Goal: Information Seeking & Learning: Learn about a topic

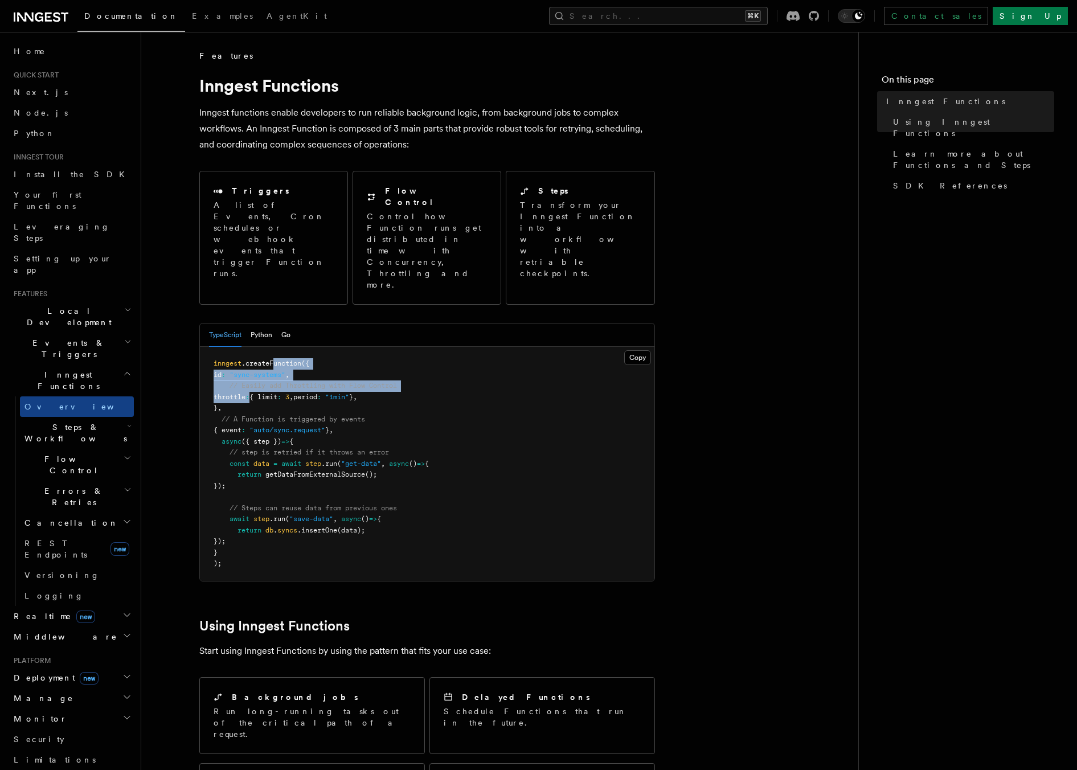
drag, startPoint x: 273, startPoint y: 321, endPoint x: 266, endPoint y: 356, distance: 36.5
click at [266, 356] on pre "inngest .createFunction ({ id : "sync-systems" , // Easily add Throttling with …" at bounding box center [427, 464] width 454 height 234
click at [300, 415] on span "// A Function is triggered by events" at bounding box center [292, 419] width 143 height 8
click at [60, 453] on span "Flow Control" at bounding box center [72, 464] width 104 height 23
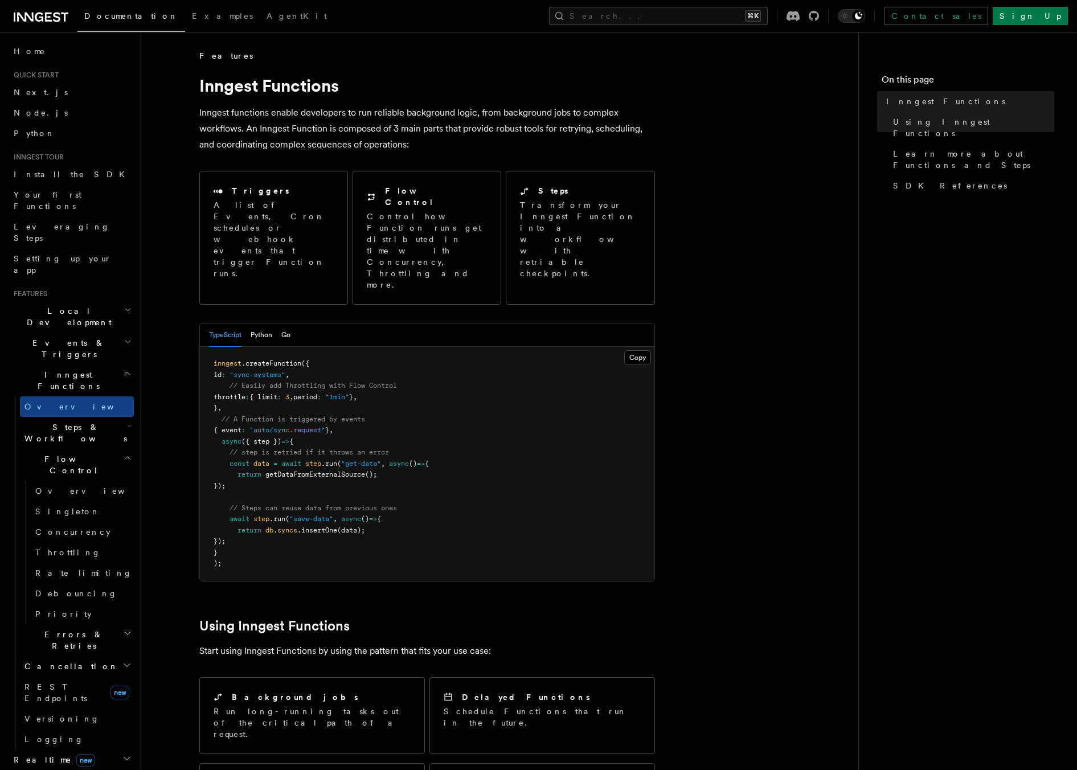
click at [60, 453] on span "Flow Control" at bounding box center [72, 464] width 104 height 23
click at [87, 626] on h2 "Middleware" at bounding box center [71, 636] width 125 height 20
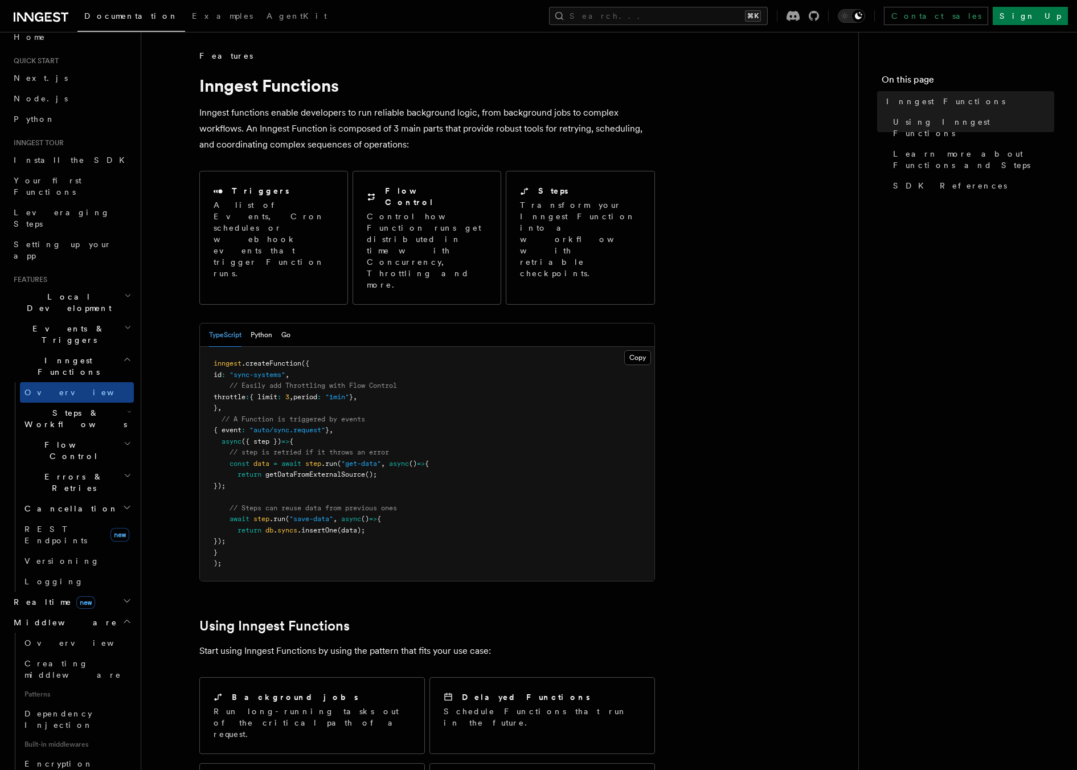
scroll to position [22, 0]
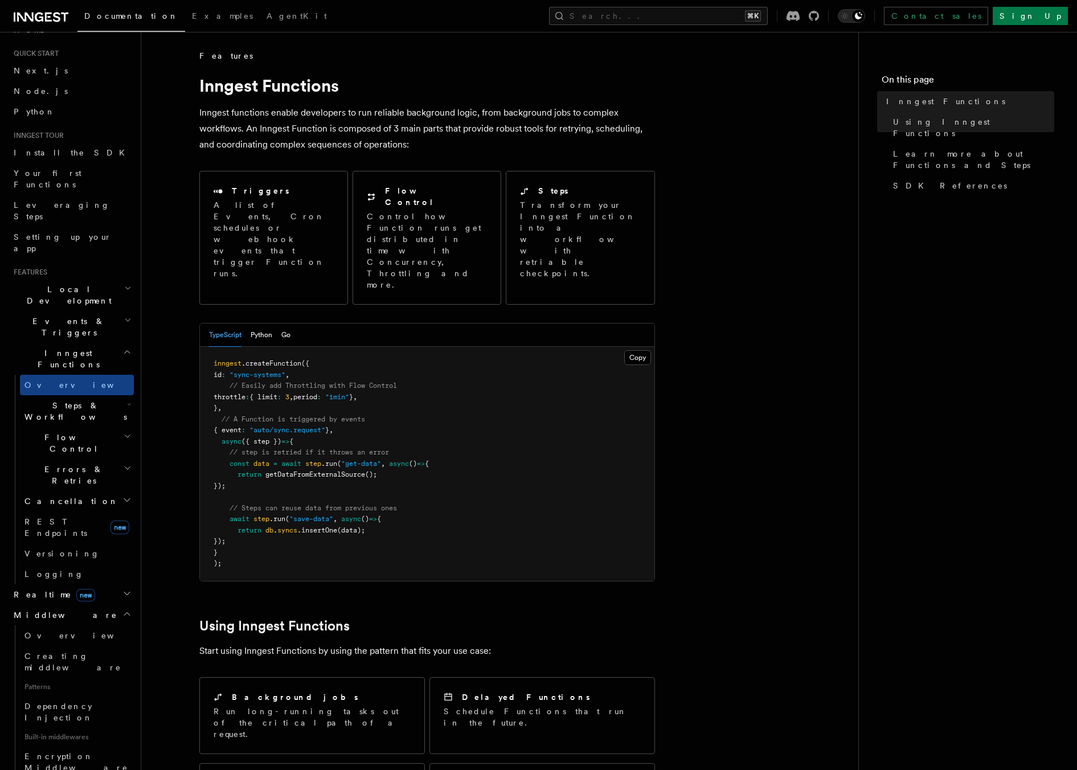
click at [85, 605] on h2 "Middleware" at bounding box center [71, 615] width 125 height 20
click at [67, 400] on span "Steps & Workflows" at bounding box center [73, 411] width 107 height 23
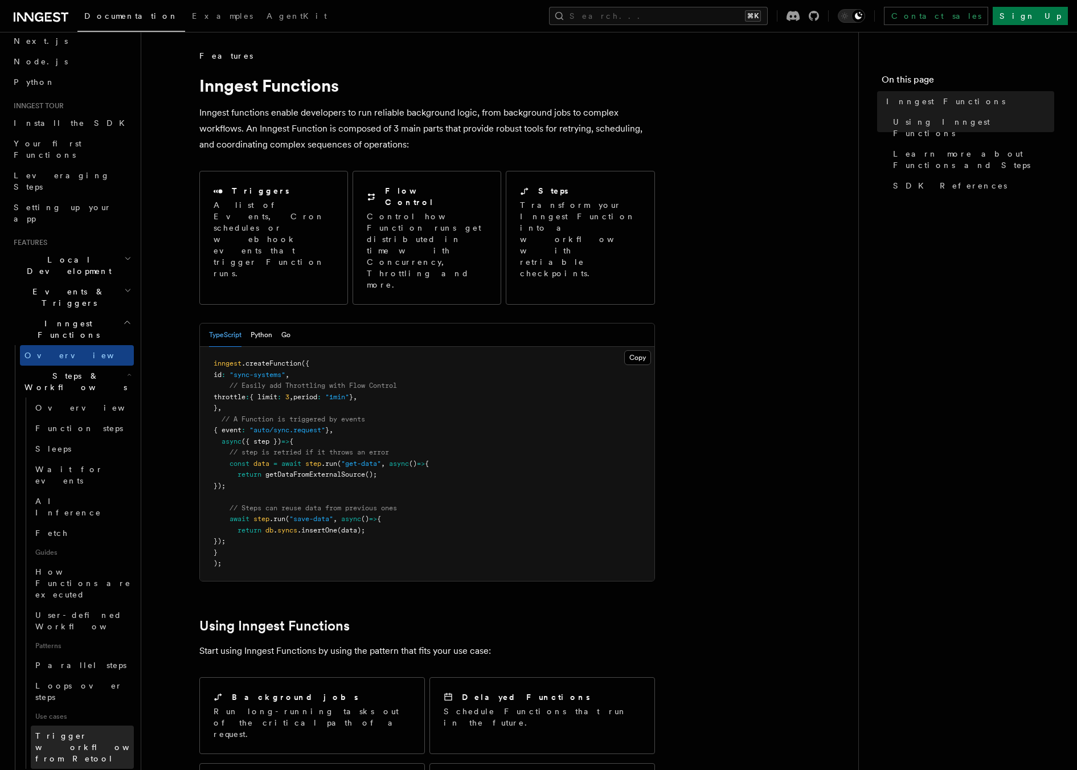
scroll to position [61, 0]
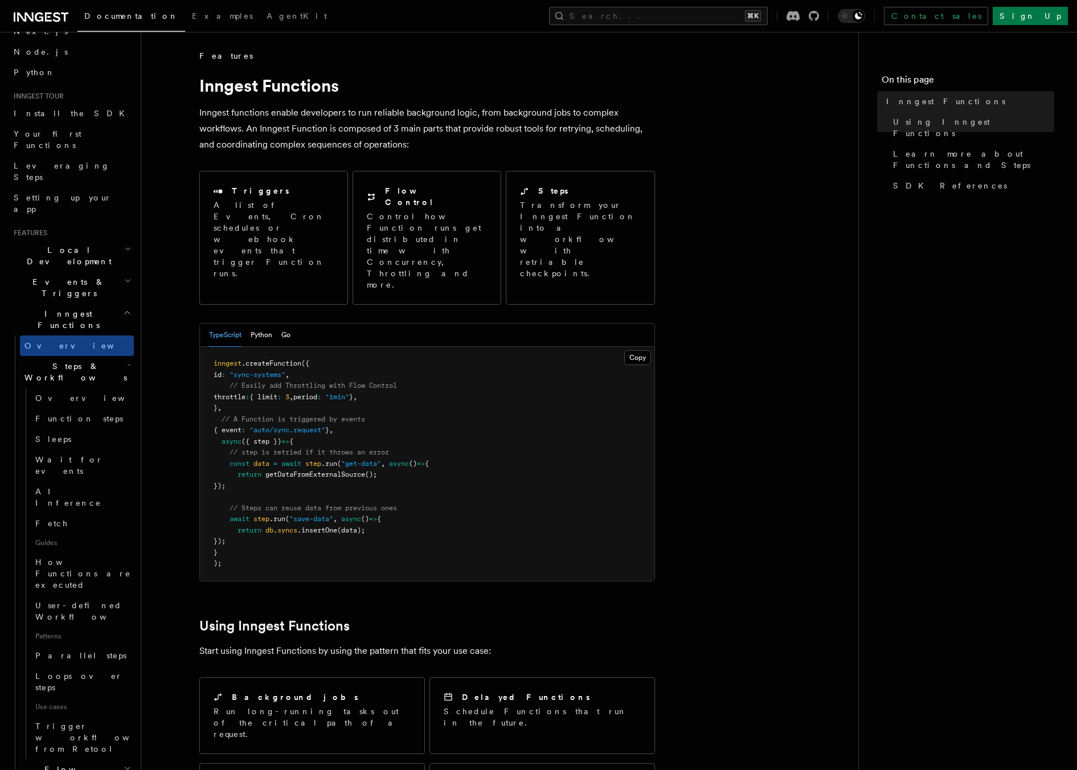
click at [82, 759] on h2 "Flow Control" at bounding box center [77, 775] width 114 height 32
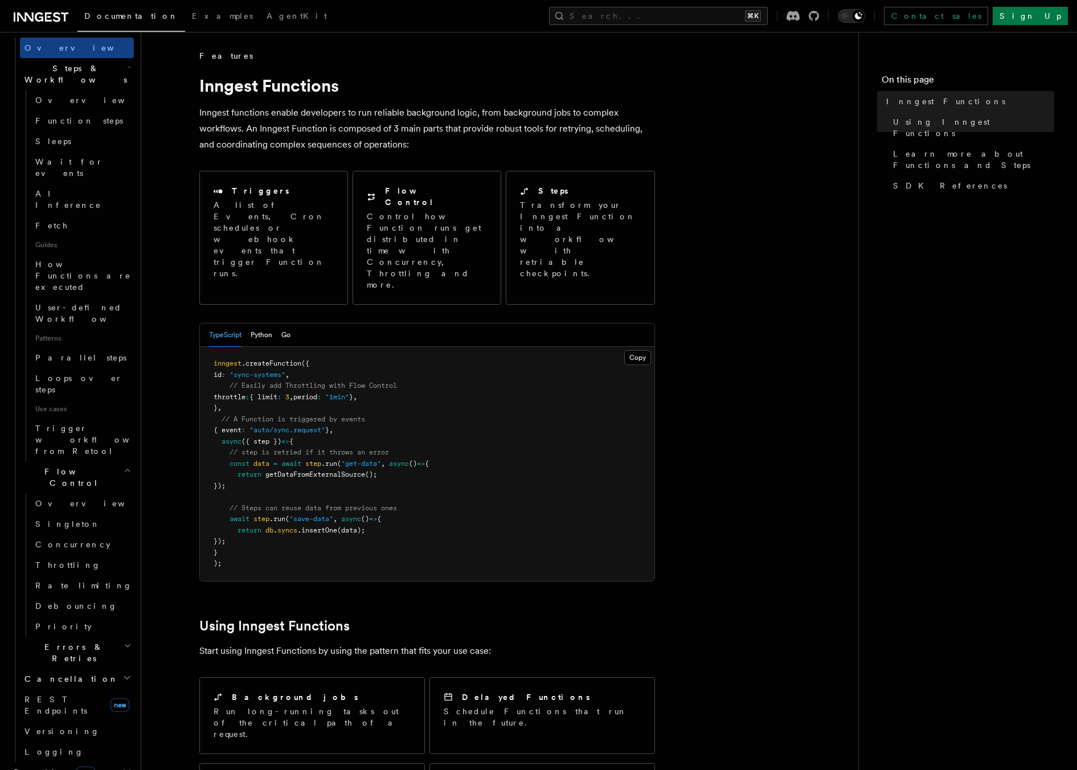
click at [76, 641] on span "Errors & Retries" at bounding box center [72, 652] width 104 height 23
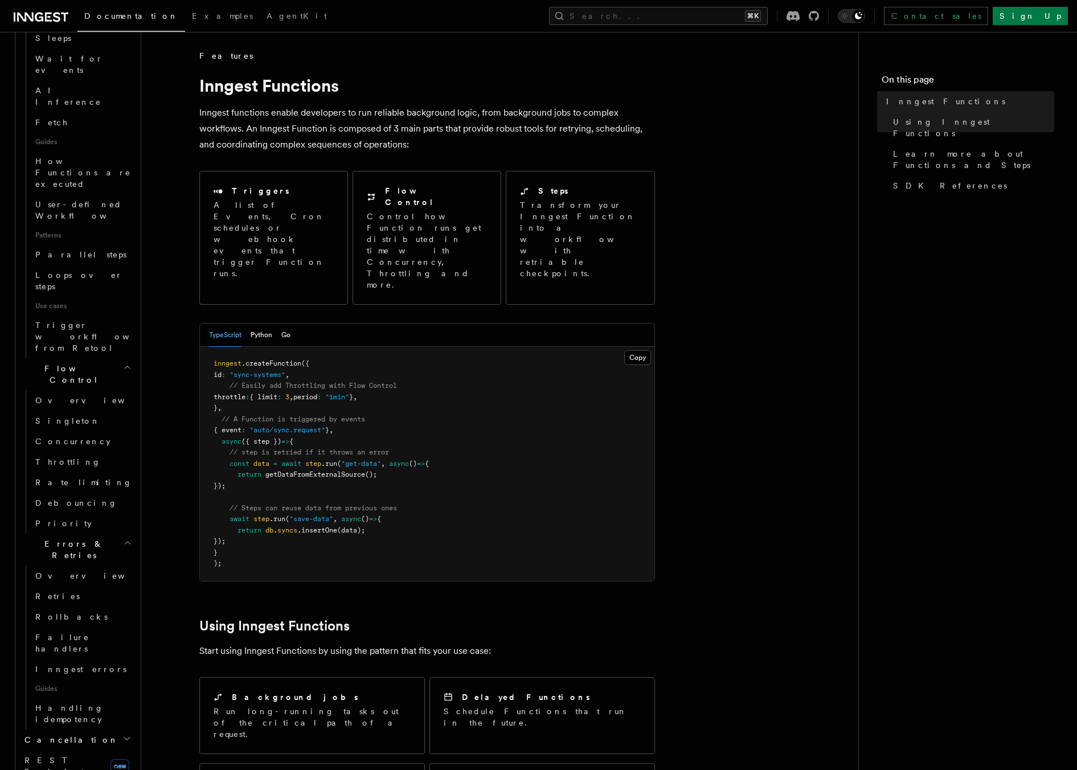
scroll to position [469, 0]
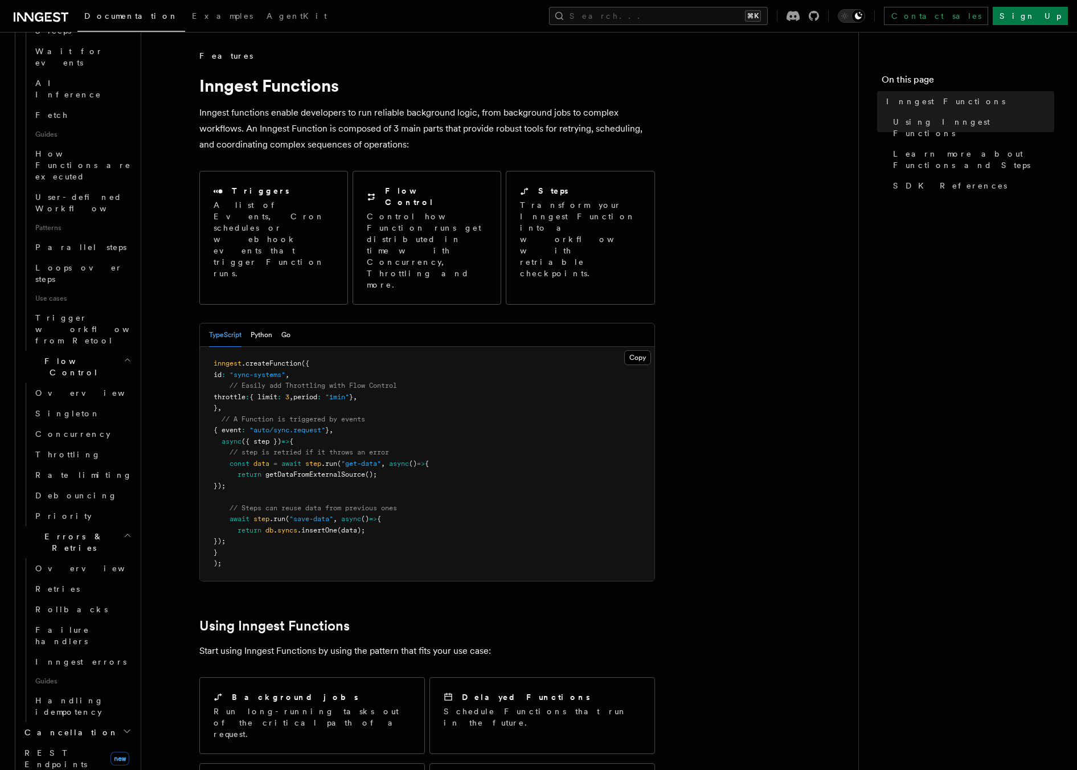
click at [76, 722] on h2 "Cancellation" at bounding box center [77, 732] width 114 height 20
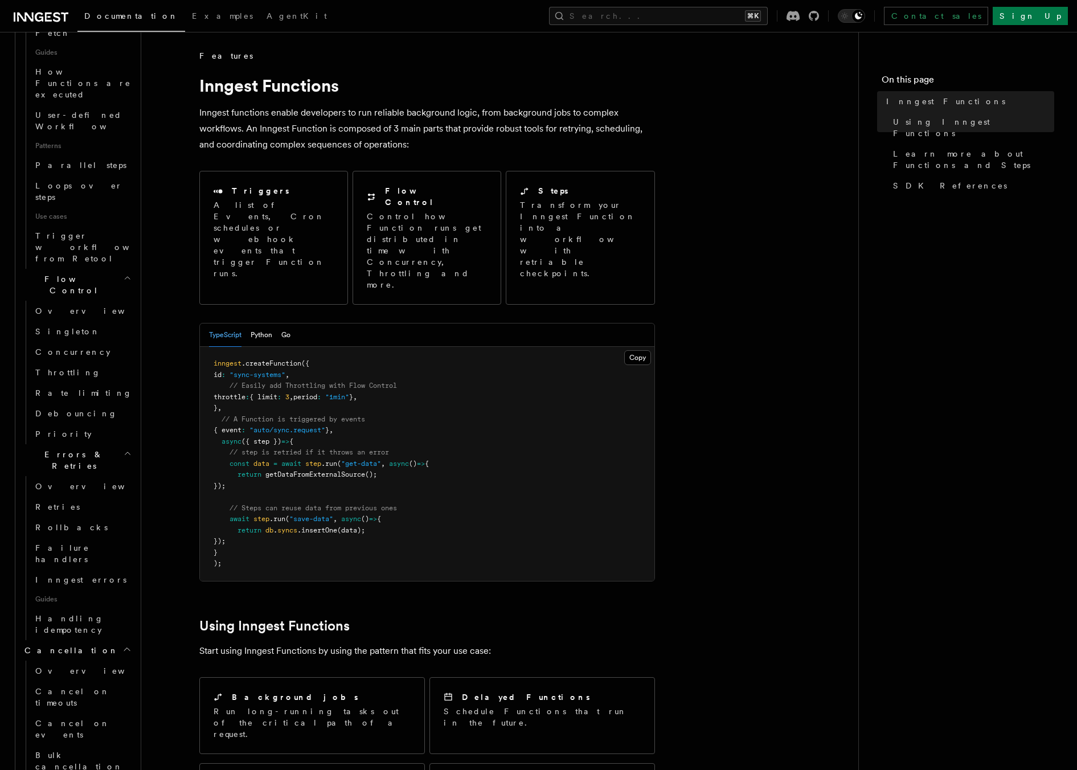
scroll to position [575, 0]
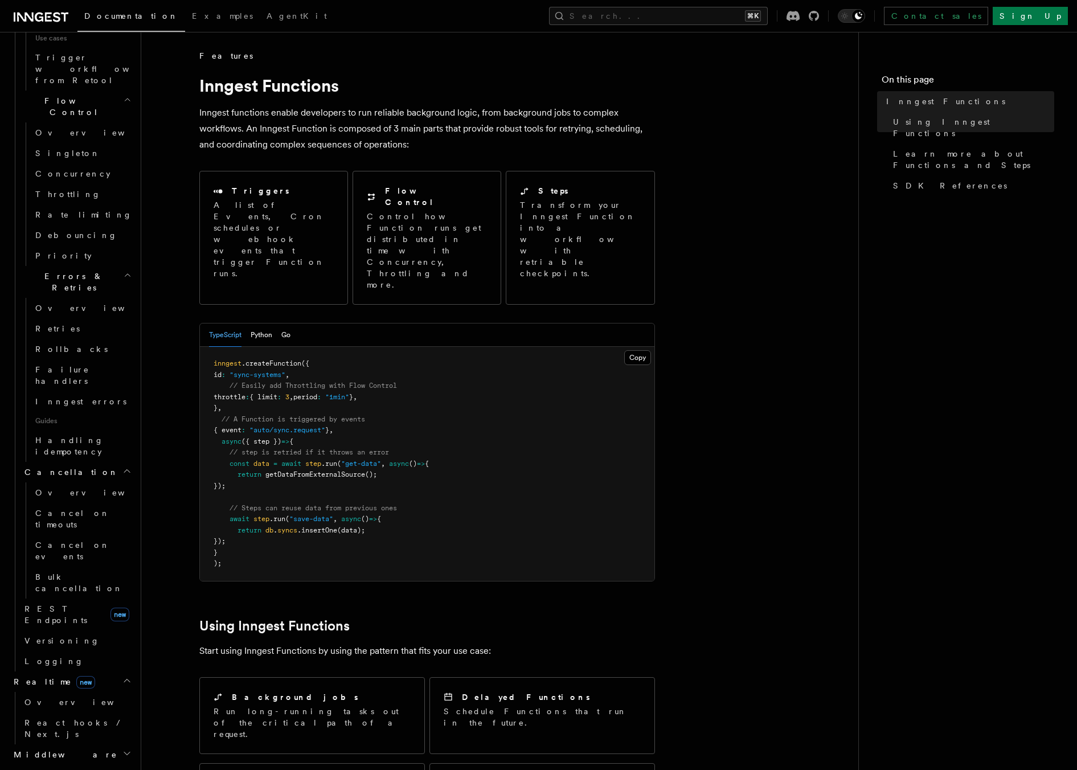
click at [923, 420] on nav "On this page Inngest Functions Using Inngest Functions Learn more about Functio…" at bounding box center [967, 401] width 219 height 738
